Goal: Transaction & Acquisition: Purchase product/service

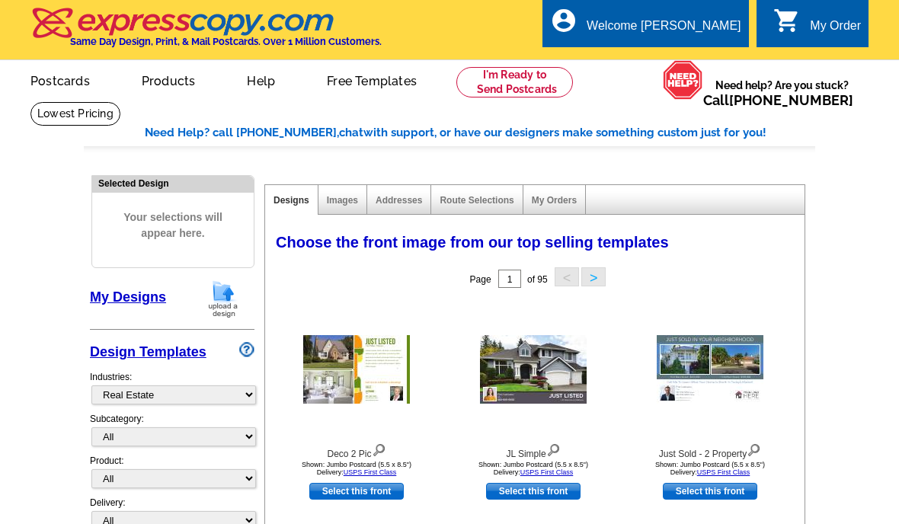
select select "785"
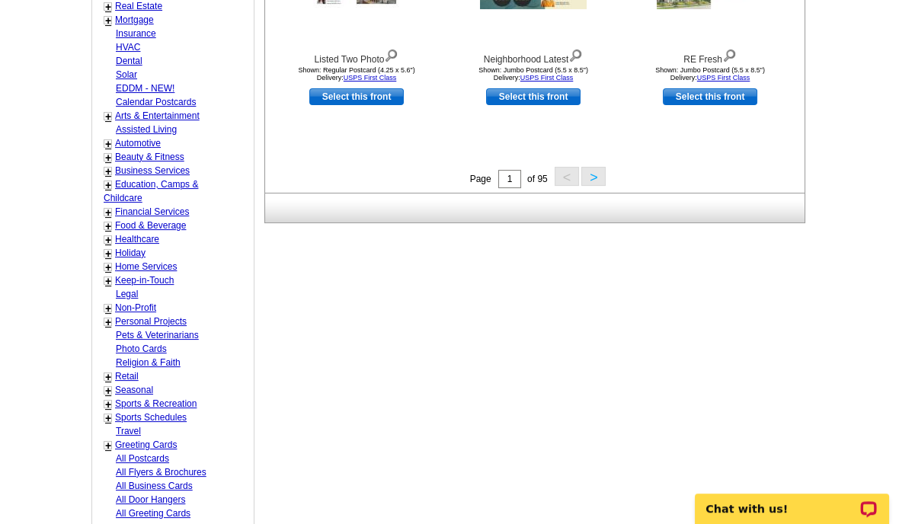
scroll to position [617, 0]
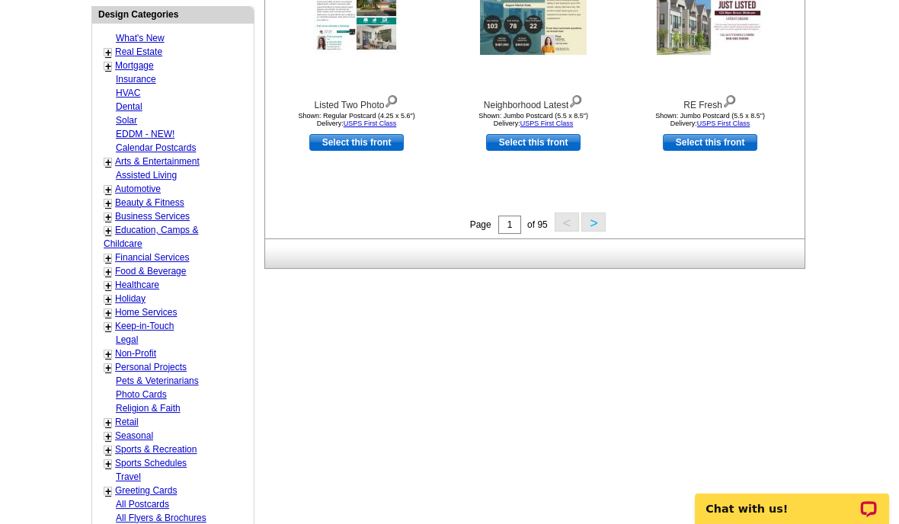
click at [107, 46] on link "+" at bounding box center [108, 52] width 6 height 12
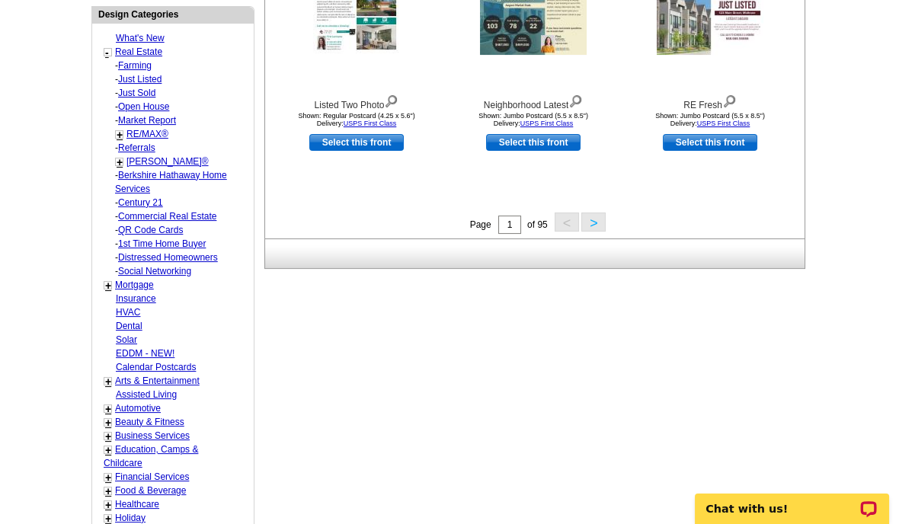
click at [120, 129] on link "+" at bounding box center [120, 135] width 6 height 12
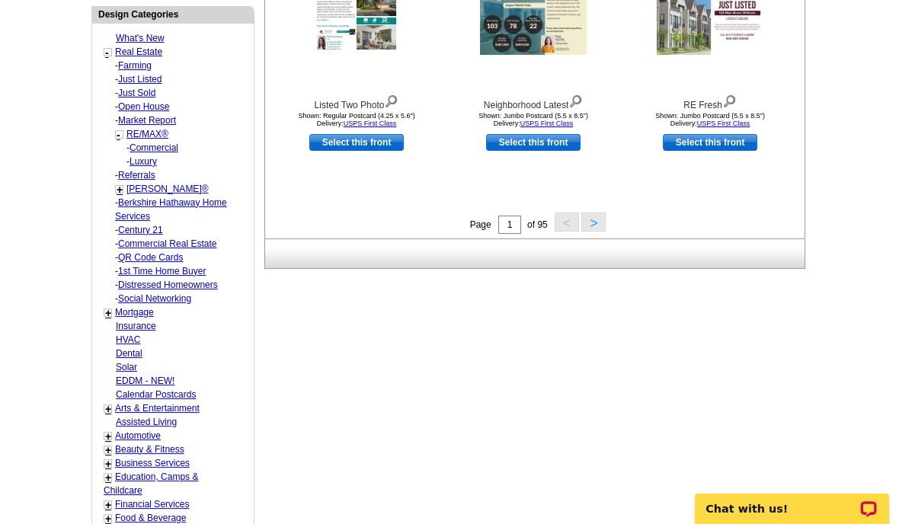
click at [142, 129] on link "RE/MAX®" at bounding box center [147, 134] width 42 height 11
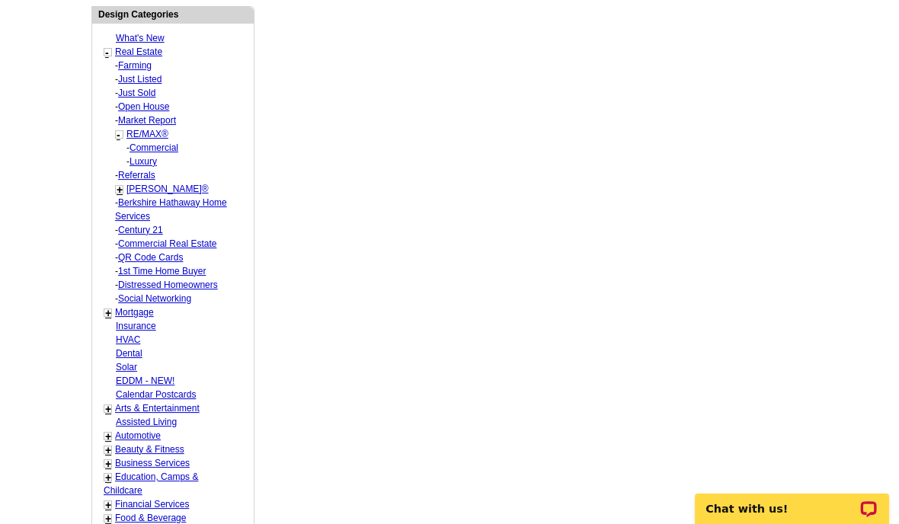
select select "807"
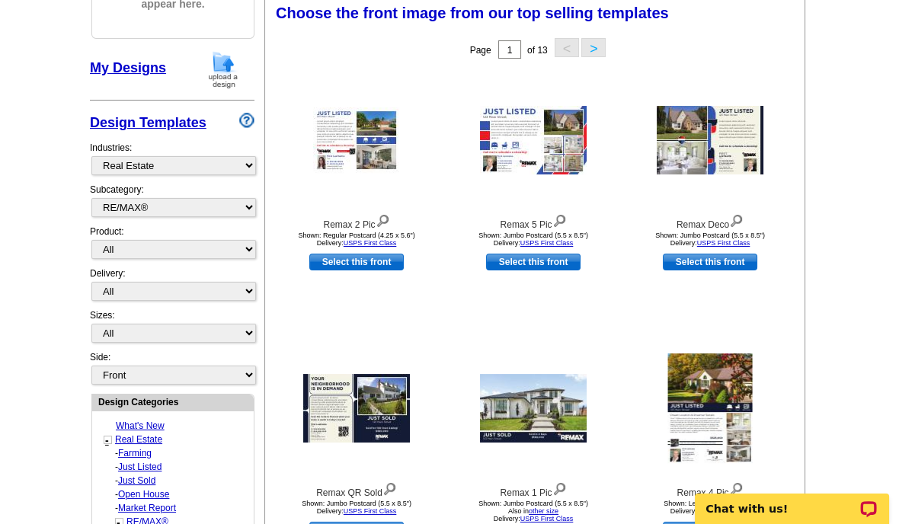
scroll to position [225, 0]
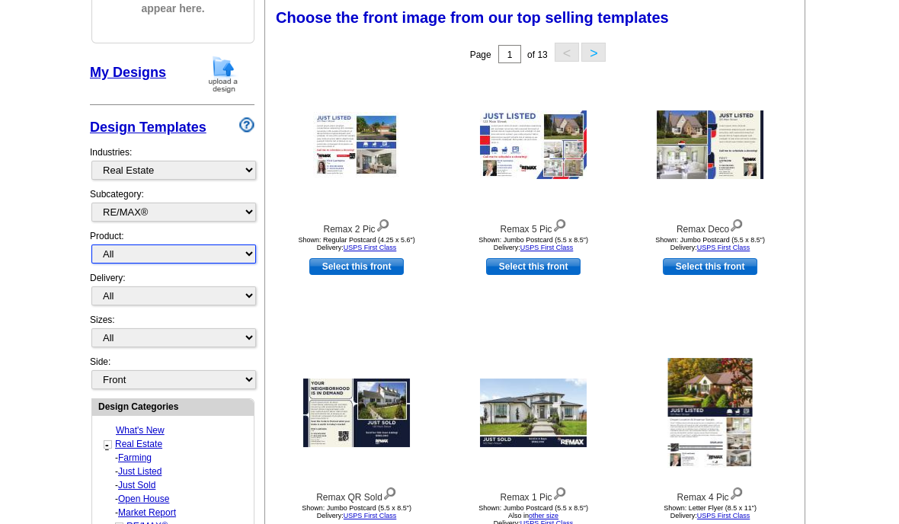
select select "3"
click option "Business Cards" at bounding box center [0, 0] width 0 height 0
select select "5"
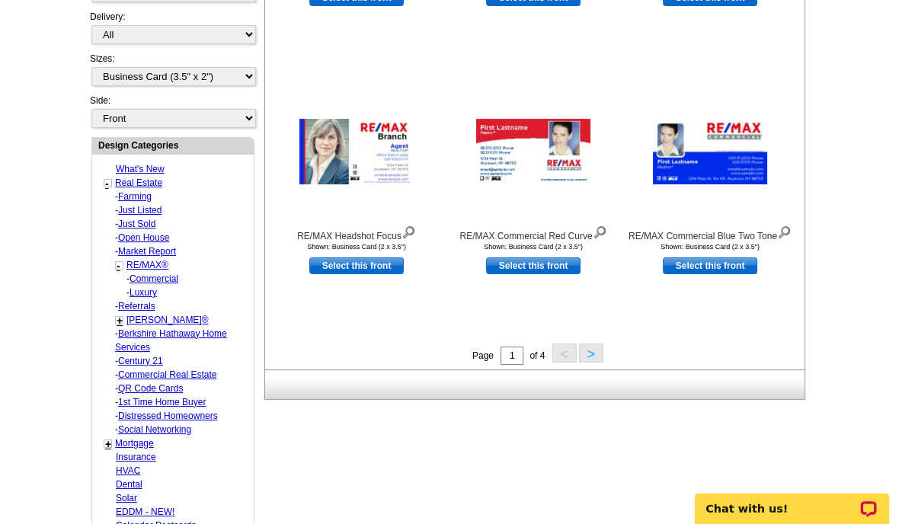
scroll to position [500, 0]
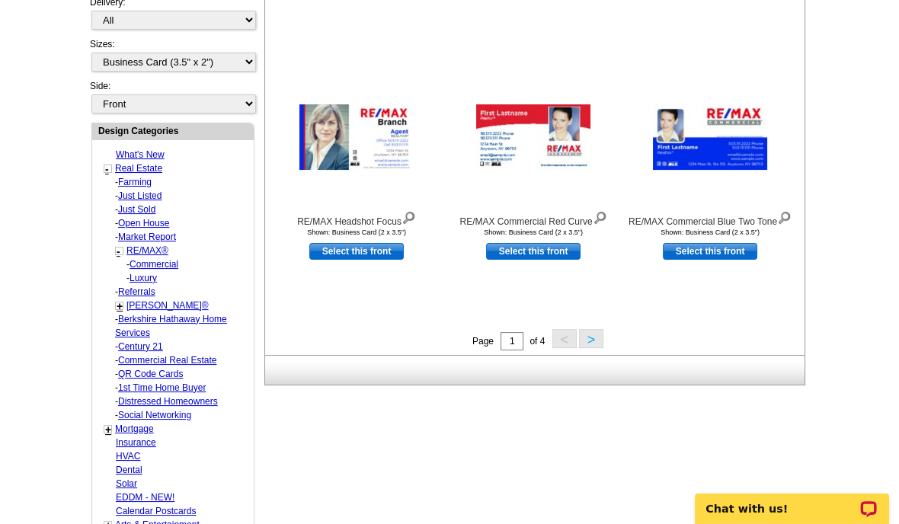
click at [592, 345] on button ">" at bounding box center [591, 338] width 24 height 19
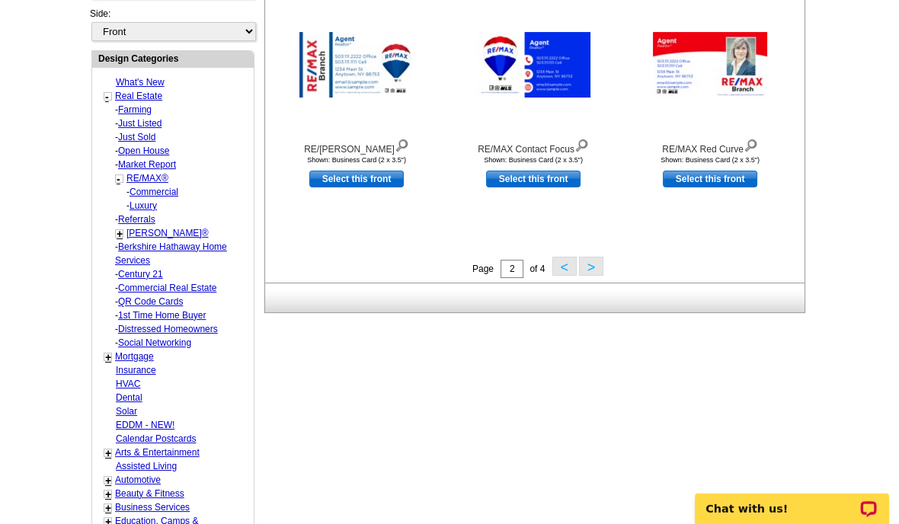
scroll to position [576, 0]
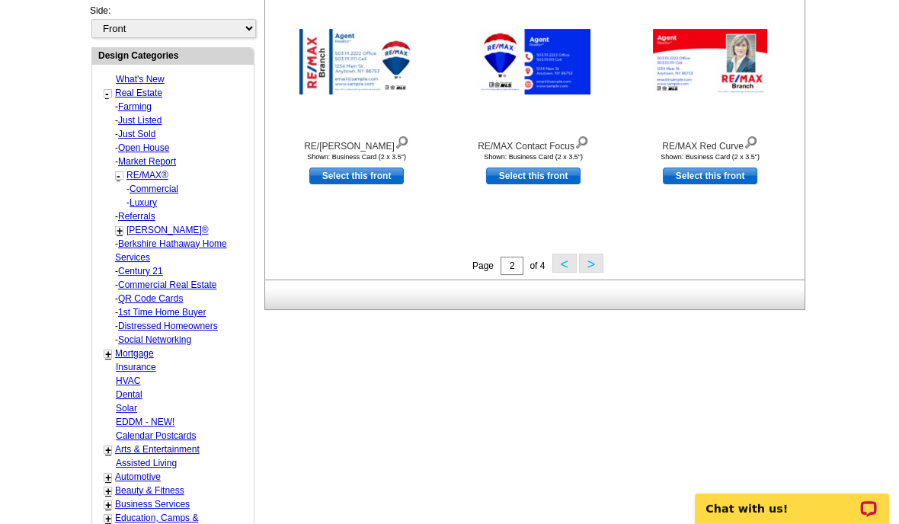
click at [592, 266] on button ">" at bounding box center [591, 263] width 24 height 19
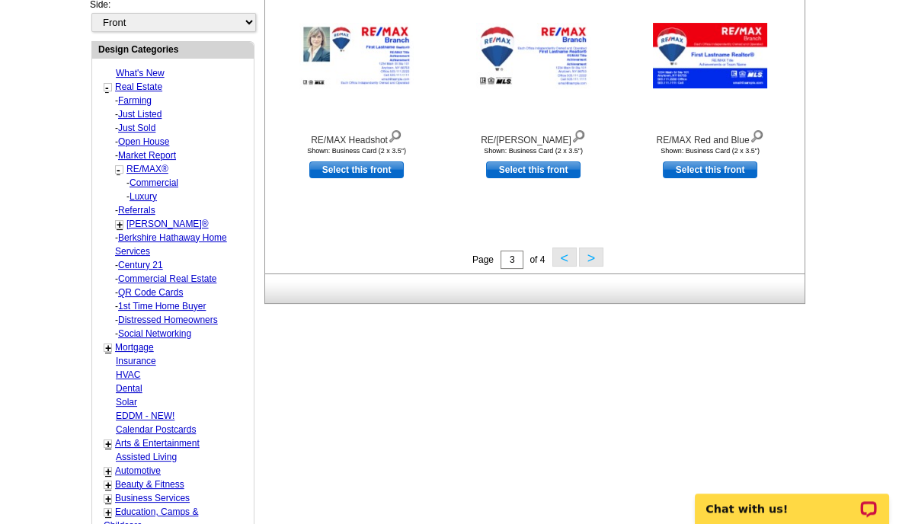
scroll to position [584, 0]
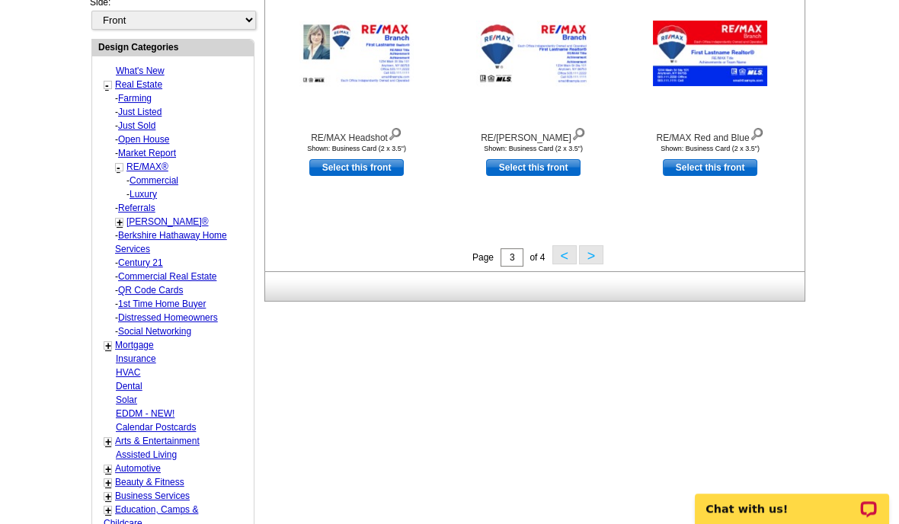
click at [590, 256] on button ">" at bounding box center [591, 254] width 24 height 19
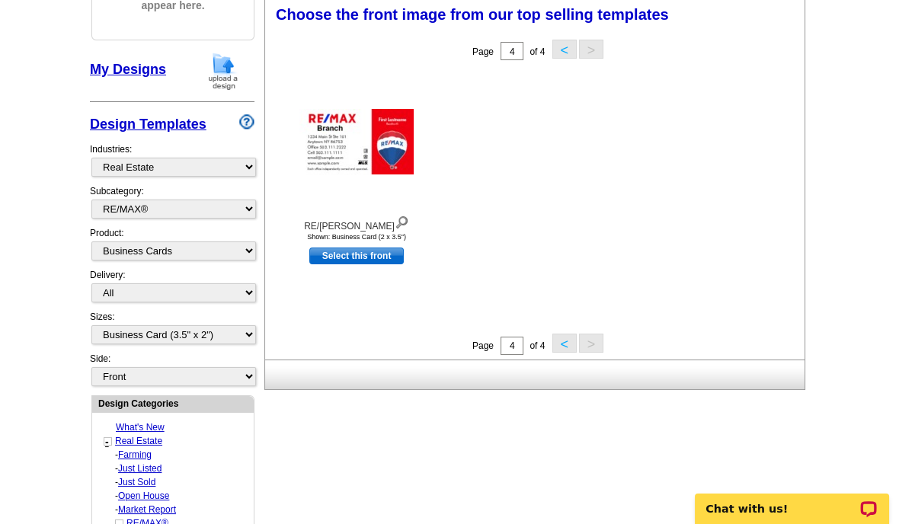
scroll to position [225, 0]
